Goal: Task Accomplishment & Management: Complete application form

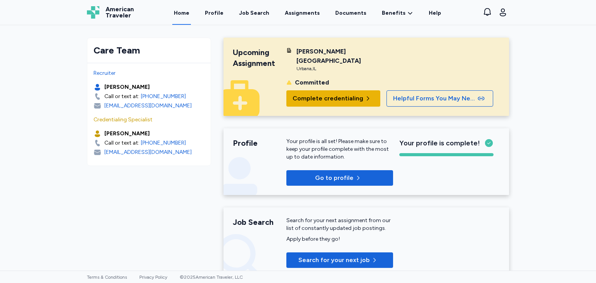
click at [333, 94] on span "Complete credentialing" at bounding box center [327, 98] width 71 height 9
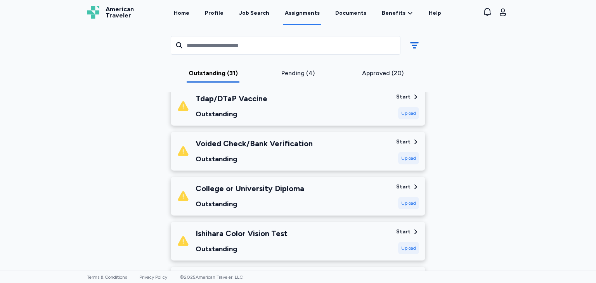
scroll to position [442, 0]
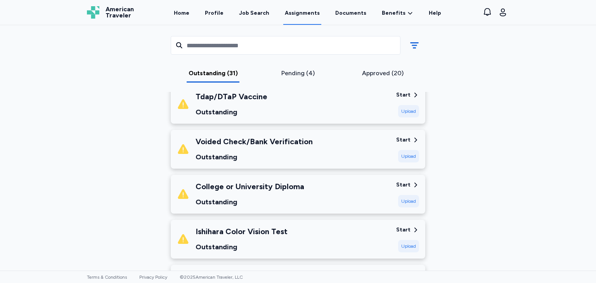
click at [399, 186] on div "Start" at bounding box center [403, 185] width 14 height 8
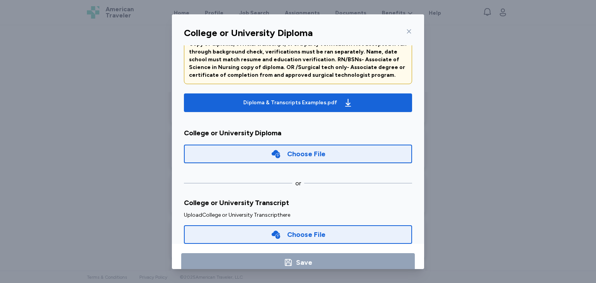
scroll to position [62, 0]
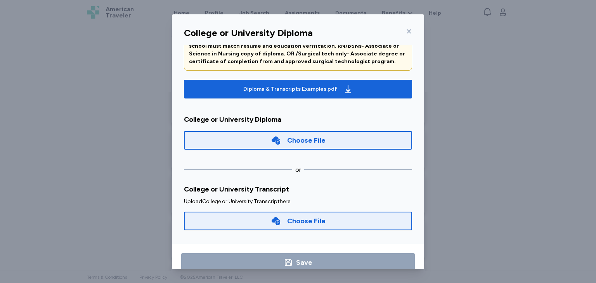
click at [369, 114] on div "College or University Diploma" at bounding box center [298, 119] width 228 height 11
click at [271, 221] on icon at bounding box center [276, 221] width 10 height 10
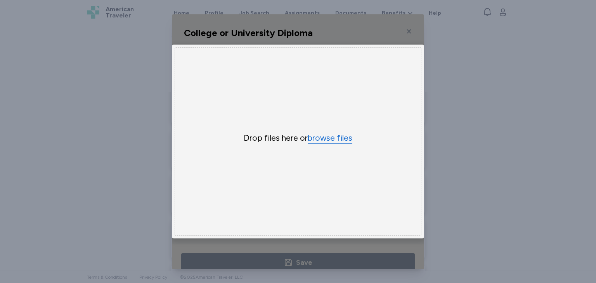
click at [337, 135] on button "browse files" at bounding box center [329, 138] width 45 height 11
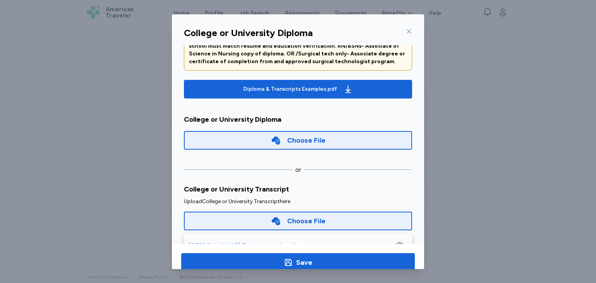
scroll to position [90, 0]
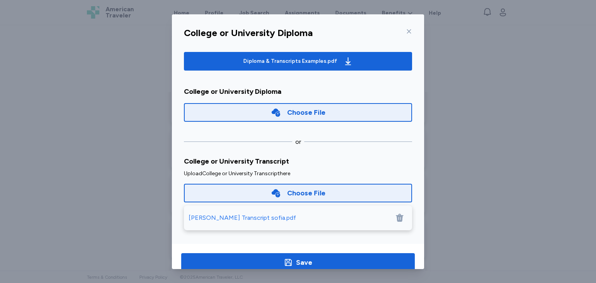
click at [257, 115] on div "Choose File" at bounding box center [298, 112] width 228 height 19
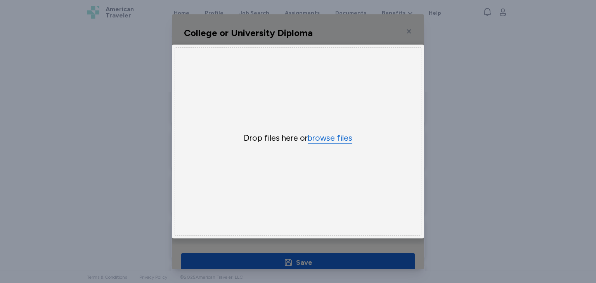
click at [330, 134] on button "browse files" at bounding box center [329, 138] width 45 height 11
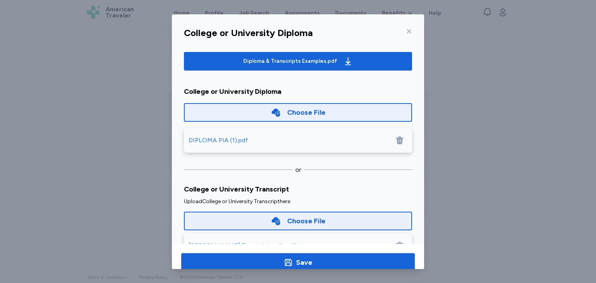
scroll to position [117, 0]
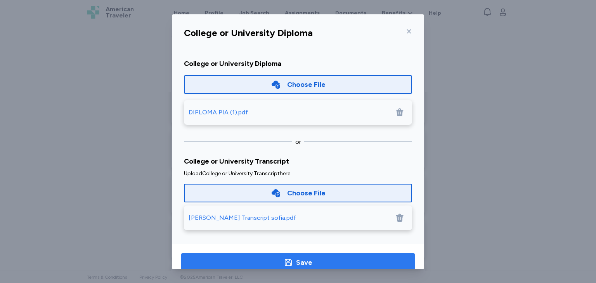
click at [290, 263] on div "Save" at bounding box center [297, 262] width 29 height 11
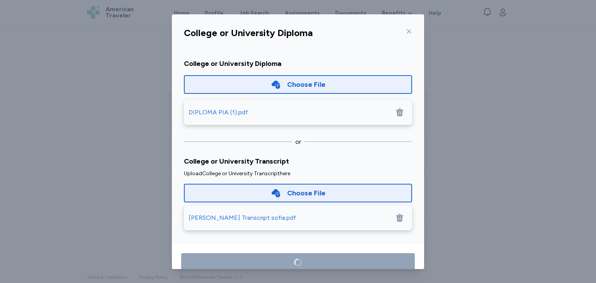
click at [236, 217] on div "[PERSON_NAME] Transcript sofia.pdf" at bounding box center [241, 217] width 107 height 9
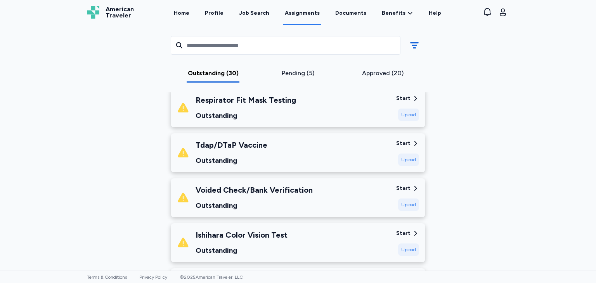
scroll to position [394, 0]
click at [400, 159] on div "Upload" at bounding box center [408, 159] width 21 height 12
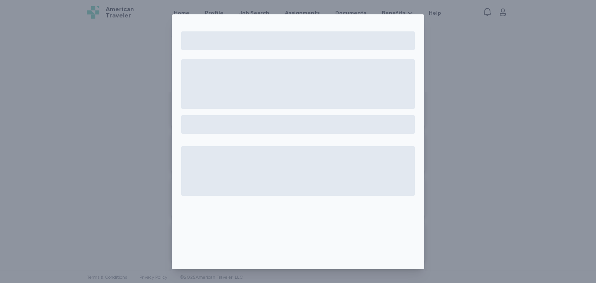
scroll to position [17, 0]
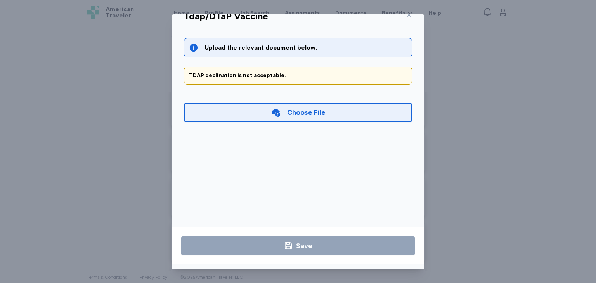
click at [352, 108] on div "Choose File" at bounding box center [298, 112] width 228 height 19
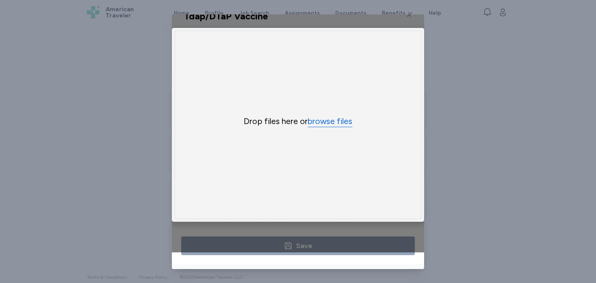
click at [343, 116] on button "browse files" at bounding box center [329, 121] width 45 height 11
click at [331, 119] on div "Drop files here or browse files" at bounding box center [297, 125] width 247 height 188
click at [331, 119] on button "browse files" at bounding box center [329, 121] width 45 height 11
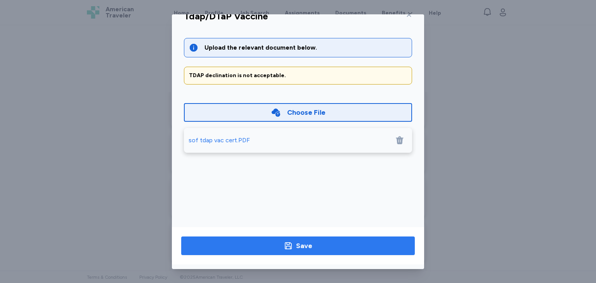
click at [307, 249] on div "Save" at bounding box center [304, 245] width 16 height 11
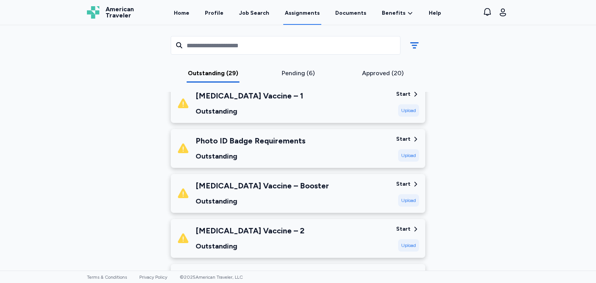
scroll to position [684, 0]
click at [399, 202] on div "COVID-19 Vaccine – Booster Outstanding Start Upload" at bounding box center [298, 193] width 254 height 39
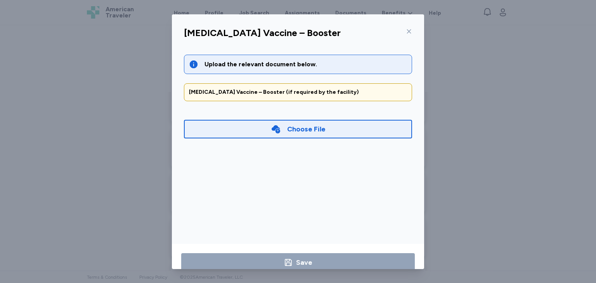
drag, startPoint x: 399, startPoint y: 202, endPoint x: 303, endPoint y: 218, distance: 97.1
click at [303, 218] on div "Upload the relevant document below. COVID-19 Vaccine – Booster (if required by …" at bounding box center [298, 145] width 240 height 200
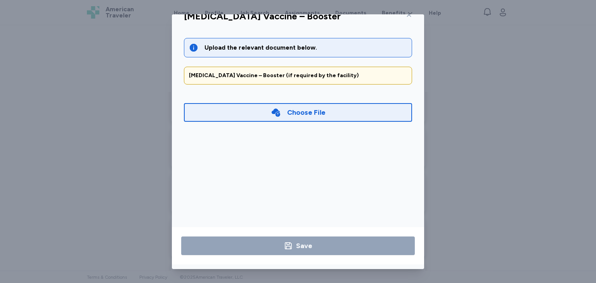
scroll to position [0, 0]
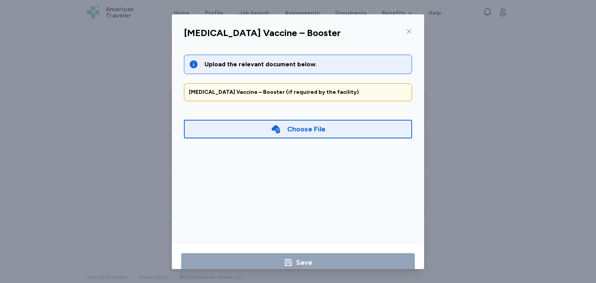
click at [406, 29] on icon at bounding box center [409, 31] width 6 height 6
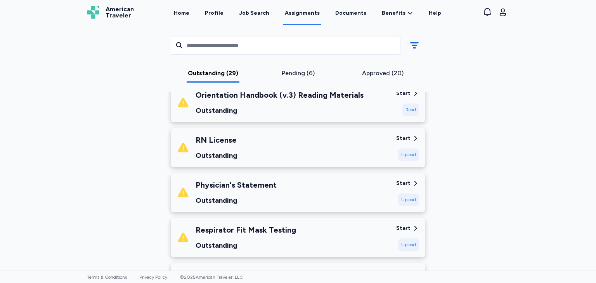
scroll to position [262, 0]
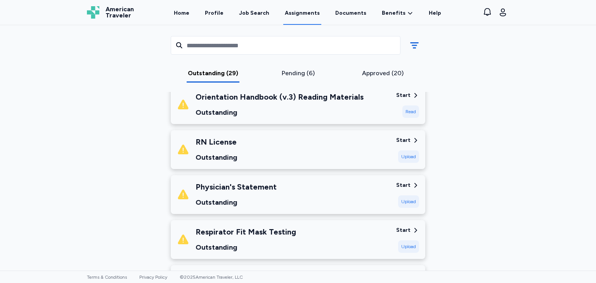
click at [411, 155] on div "Upload" at bounding box center [408, 156] width 21 height 12
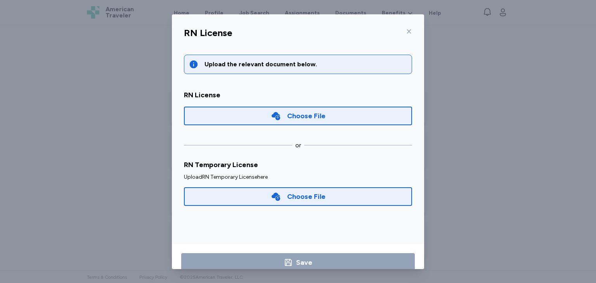
click at [306, 118] on div "Choose File" at bounding box center [306, 115] width 38 height 11
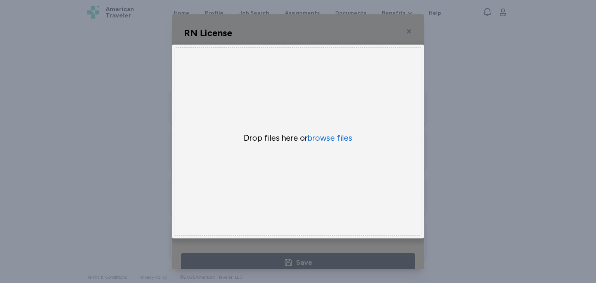
click at [322, 142] on div "Drop files here or browse files" at bounding box center [297, 141] width 247 height 188
click at [318, 137] on button "browse files" at bounding box center [329, 138] width 45 height 11
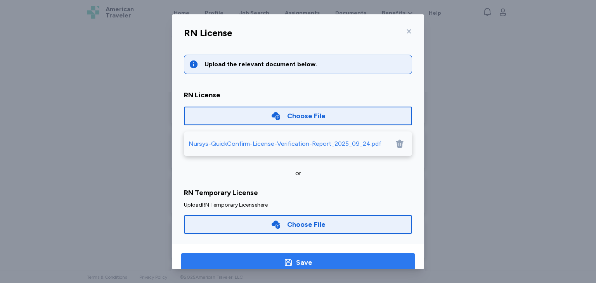
click at [312, 256] on button "Save" at bounding box center [297, 262] width 233 height 19
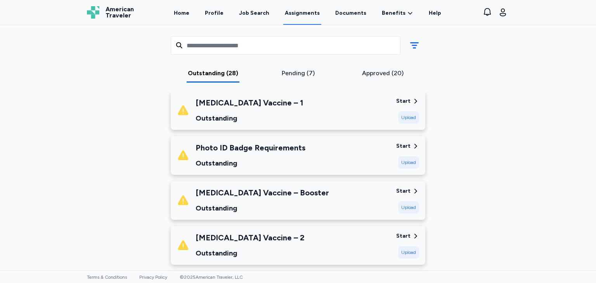
scroll to position [506, 0]
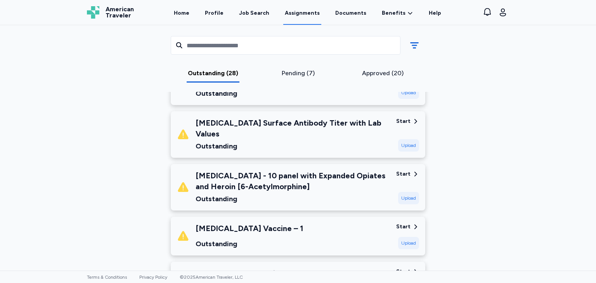
drag, startPoint x: 509, startPoint y: 174, endPoint x: 492, endPoint y: 224, distance: 53.1
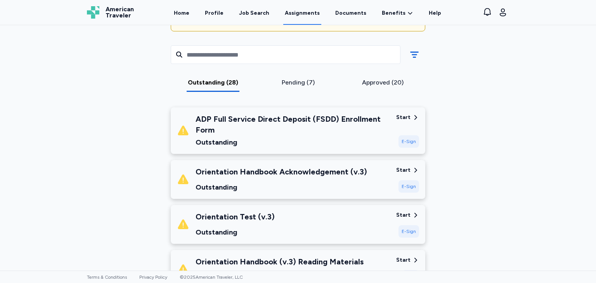
scroll to position [96, 0]
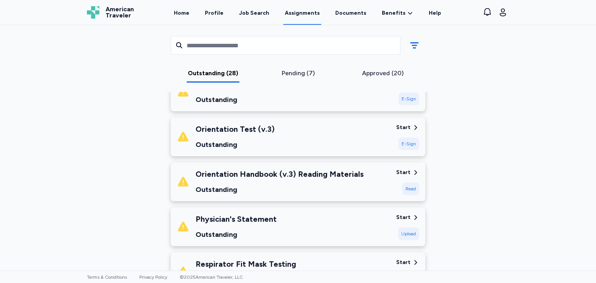
scroll to position [197, 0]
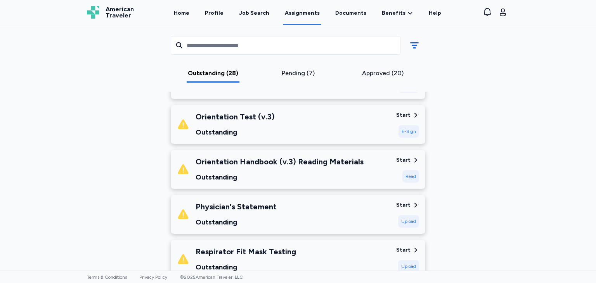
click at [402, 174] on div "Read" at bounding box center [410, 176] width 17 height 12
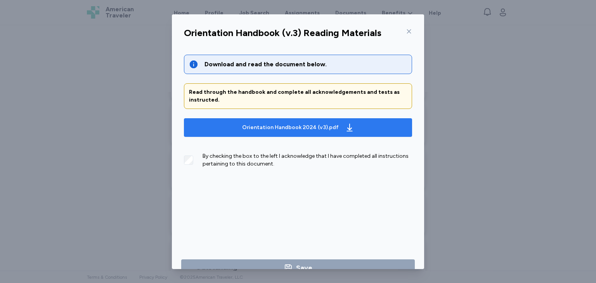
click at [330, 126] on div "Orientation Handbook 2024 (v3).pdf" at bounding box center [290, 128] width 97 height 8
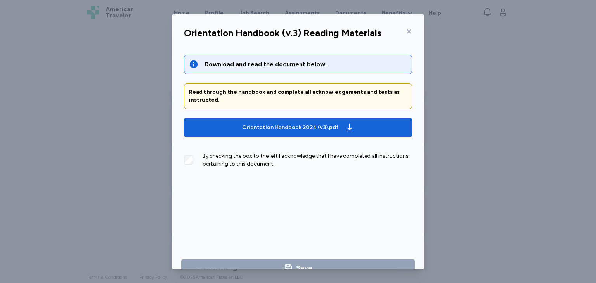
click at [215, 162] on div "By checking the box to the left I acknowledge that I have completed all instruc…" at bounding box center [306, 160] width 209 height 16
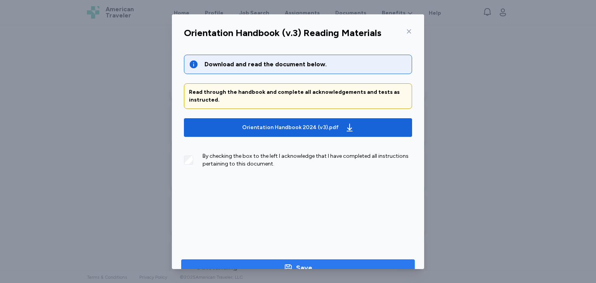
click at [260, 262] on span "Save" at bounding box center [297, 267] width 221 height 11
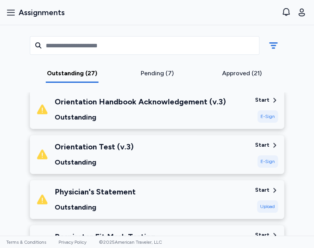
scroll to position [167, 0]
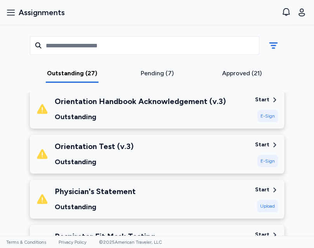
click at [262, 144] on div "Start" at bounding box center [262, 145] width 14 height 8
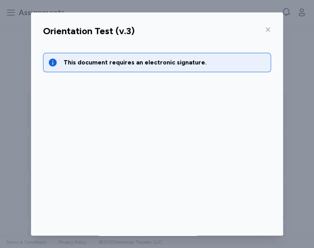
click at [124, 155] on div "This document requires an electronic signature. Go to document to sign" at bounding box center [157, 143] width 240 height 200
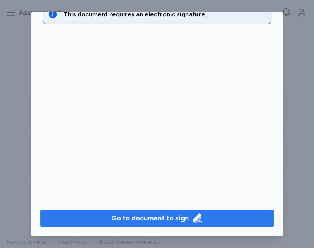
click at [138, 216] on div "Go to document to sign" at bounding box center [150, 217] width 78 height 11
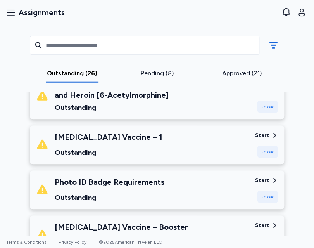
scroll to position [506, 0]
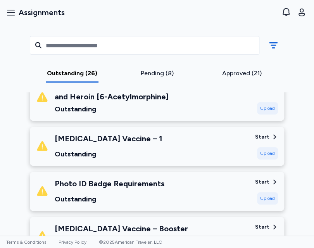
click at [261, 133] on div "Start" at bounding box center [262, 137] width 14 height 8
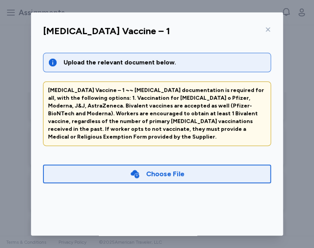
click at [149, 174] on div "Choose File" at bounding box center [157, 173] width 228 height 19
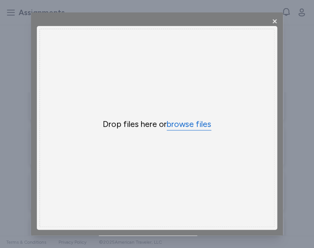
click at [191, 123] on button "browse files" at bounding box center [189, 124] width 45 height 11
click at [271, 24] on span "×" at bounding box center [274, 20] width 7 height 13
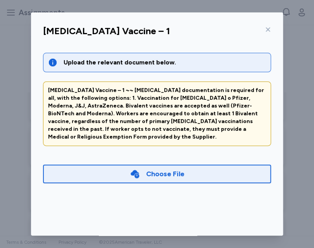
click at [162, 168] on div "Choose File" at bounding box center [165, 173] width 38 height 11
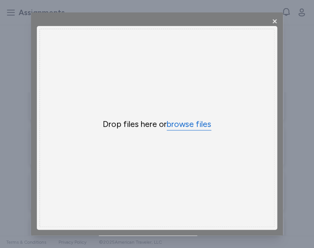
click at [174, 123] on button "browse files" at bounding box center [189, 124] width 45 height 11
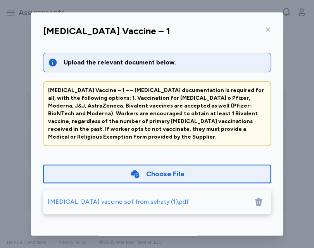
scroll to position [48, 0]
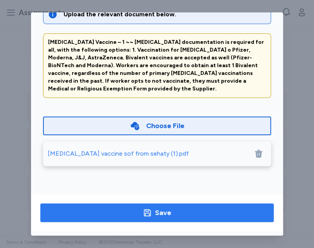
click at [150, 217] on div "Save" at bounding box center [157, 212] width 29 height 11
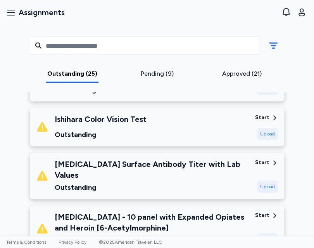
scroll to position [370, 0]
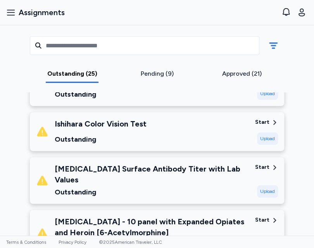
click at [260, 185] on div "Upload" at bounding box center [267, 191] width 21 height 12
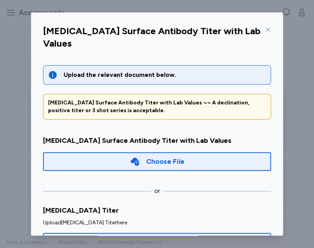
click at [199, 152] on div "Choose File" at bounding box center [157, 161] width 228 height 19
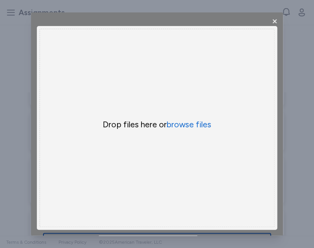
click at [184, 118] on div "Drop files here or browse files" at bounding box center [157, 128] width 235 height 198
click at [181, 124] on button "browse files" at bounding box center [189, 124] width 45 height 11
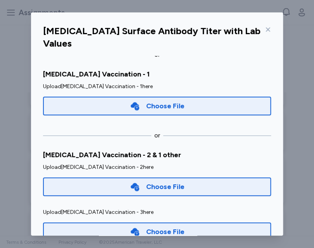
scroll to position [48, 0]
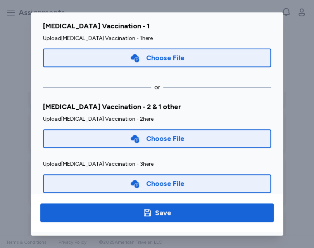
click at [208, 203] on button "Save" at bounding box center [156, 212] width 233 height 19
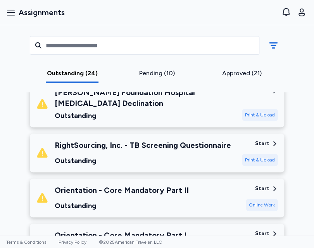
scroll to position [833, 0]
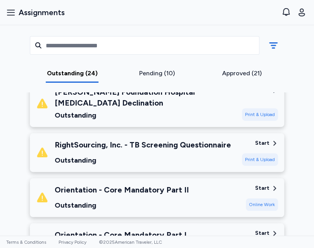
click at [259, 184] on div "Start" at bounding box center [262, 188] width 14 height 8
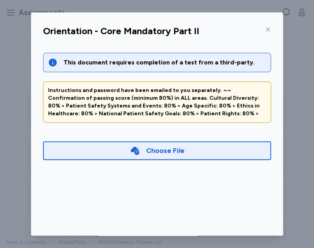
click at [149, 154] on div "Choose File" at bounding box center [165, 150] width 38 height 11
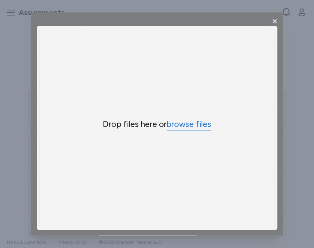
click at [182, 126] on button "browse files" at bounding box center [189, 124] width 45 height 11
click at [224, 233] on div "Uppy Dashboard Window (Press escape to close)" at bounding box center [157, 123] width 252 height 223
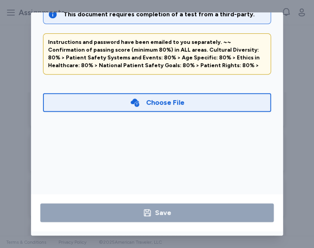
scroll to position [0, 0]
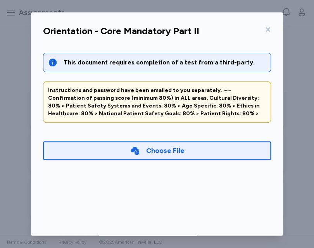
click at [266, 29] on icon at bounding box center [268, 29] width 6 height 6
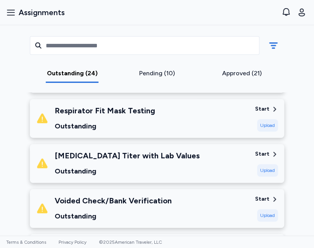
scroll to position [247, 0]
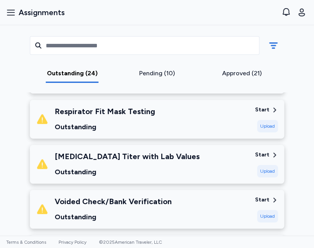
click at [259, 168] on div "Upload" at bounding box center [267, 171] width 21 height 12
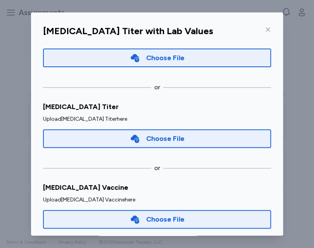
scroll to position [48, 0]
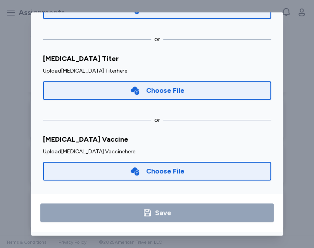
click at [216, 85] on div "Choose File" at bounding box center [157, 90] width 228 height 19
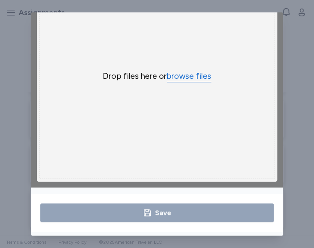
click at [190, 75] on button "browse files" at bounding box center [189, 76] width 45 height 11
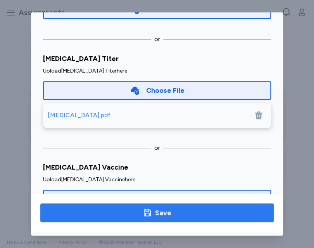
click at [160, 210] on div "Save" at bounding box center [163, 212] width 16 height 11
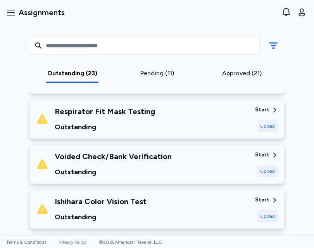
click at [160, 210] on div "Ishihara Color Vision Test Outstanding" at bounding box center [142, 209] width 213 height 26
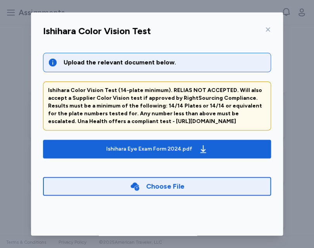
click at [266, 28] on icon at bounding box center [268, 30] width 4 height 4
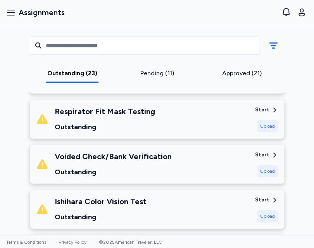
click at [232, 73] on div "Approved (21)" at bounding box center [241, 73] width 79 height 9
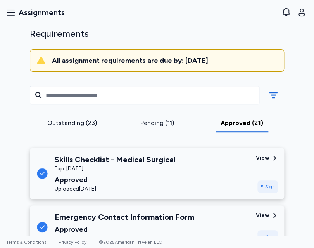
scroll to position [50, 0]
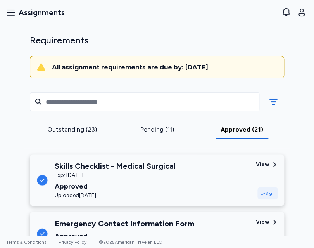
click at [158, 128] on div "Pending (11)" at bounding box center [157, 129] width 79 height 9
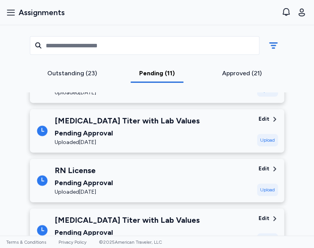
scroll to position [0, 0]
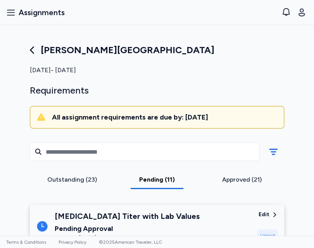
click at [73, 171] on div "Outstanding (23) Pending (11) Approved (21)" at bounding box center [157, 164] width 267 height 67
click at [62, 183] on div "Outstanding (23)" at bounding box center [72, 179] width 79 height 9
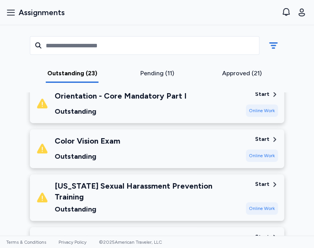
scroll to position [937, 0]
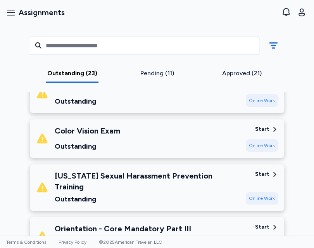
click at [254, 139] on div "Online Work" at bounding box center [262, 145] width 32 height 12
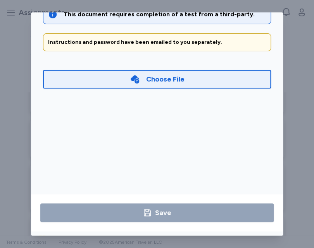
scroll to position [0, 0]
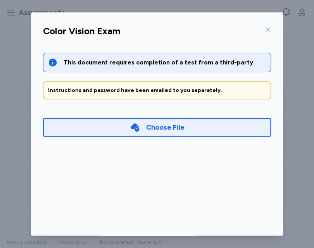
click at [266, 29] on icon at bounding box center [268, 30] width 4 height 4
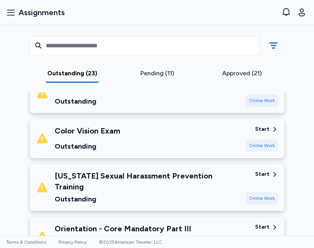
click at [167, 67] on div "Outstanding (23) Pending (11) Approved (21)" at bounding box center [157, 58] width 267 height 67
click at [233, 75] on div "Approved (21)" at bounding box center [241, 73] width 79 height 9
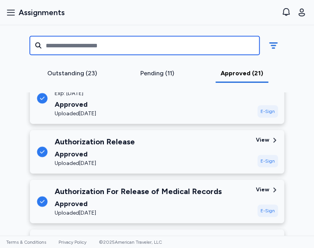
click at [208, 52] on input "text" at bounding box center [145, 45] width 230 height 19
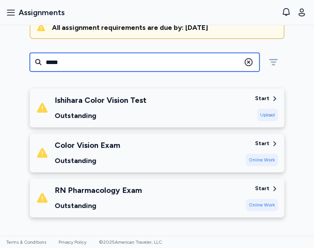
scroll to position [56, 0]
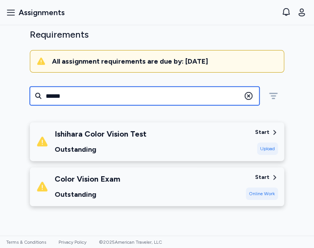
type input "*****"
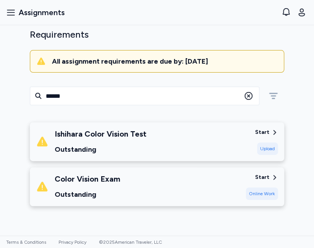
click at [251, 178] on div "Start Online Work" at bounding box center [262, 186] width 32 height 26
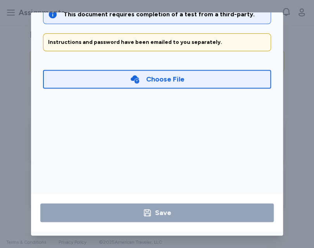
scroll to position [0, 0]
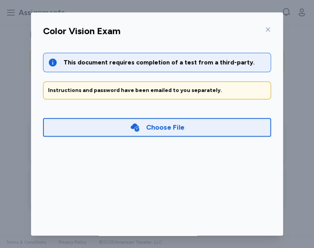
click at [265, 28] on icon at bounding box center [268, 29] width 6 height 6
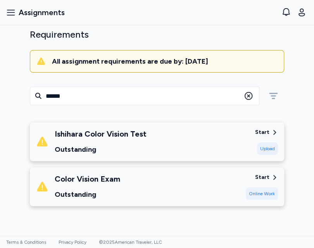
click at [262, 192] on div "Online Work" at bounding box center [262, 193] width 32 height 12
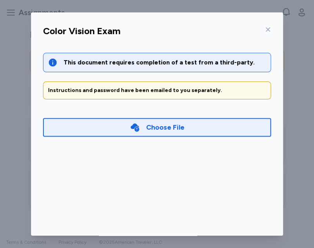
click at [174, 128] on div "Choose File" at bounding box center [165, 127] width 38 height 11
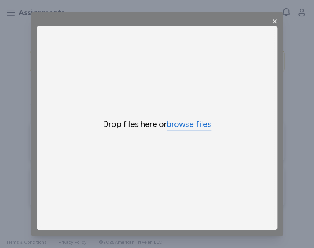
click at [174, 128] on button "browse files" at bounding box center [189, 124] width 45 height 11
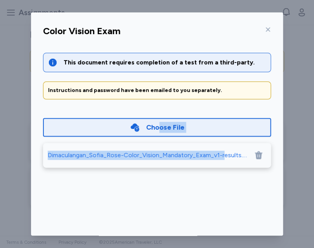
drag, startPoint x: 158, startPoint y: 120, endPoint x: 218, endPoint y: 202, distance: 101.3
click at [218, 202] on div "This document requires completion of a test from a third-party. Instructions an…" at bounding box center [157, 143] width 240 height 200
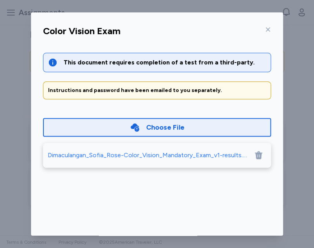
scroll to position [48, 0]
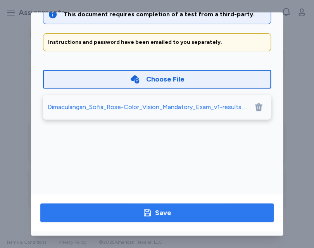
click at [201, 211] on span "Save" at bounding box center [157, 212] width 221 height 11
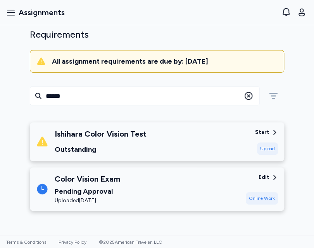
click at [248, 95] on icon at bounding box center [248, 95] width 9 height 9
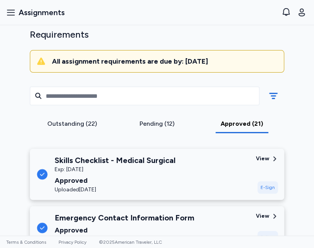
click at [86, 121] on div "Outstanding (22)" at bounding box center [72, 123] width 79 height 9
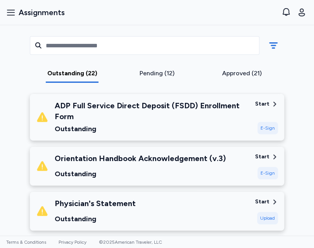
scroll to position [110, 0]
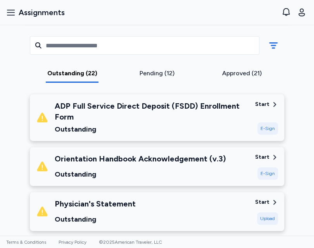
click at [255, 157] on div "Start" at bounding box center [262, 157] width 14 height 8
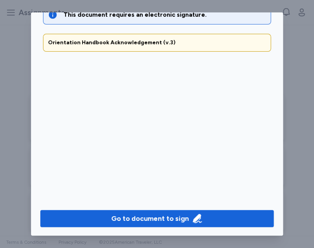
scroll to position [48, 0]
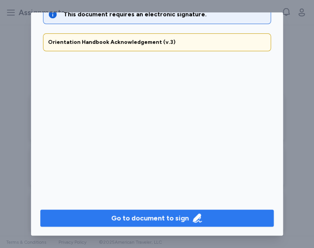
click at [166, 214] on div "Go to document to sign" at bounding box center [150, 217] width 78 height 11
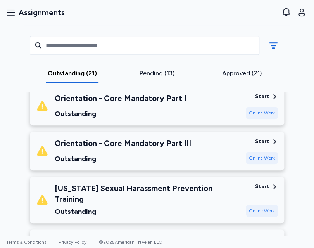
scroll to position [885, 0]
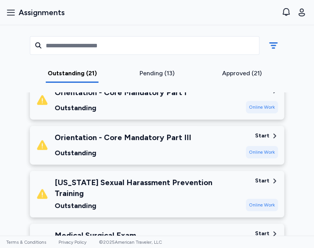
click at [254, 199] on div "Online Work" at bounding box center [262, 205] width 32 height 12
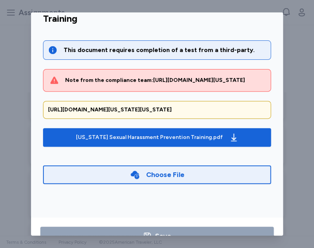
scroll to position [26, 0]
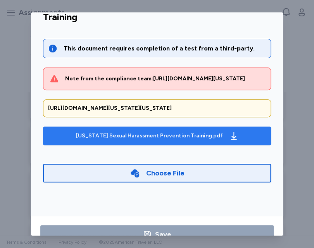
click at [184, 141] on div "Illinois Sexual Harassment Prevention Training.pdf" at bounding box center [157, 135] width 166 height 12
